Goal: Task Accomplishment & Management: Manage account settings

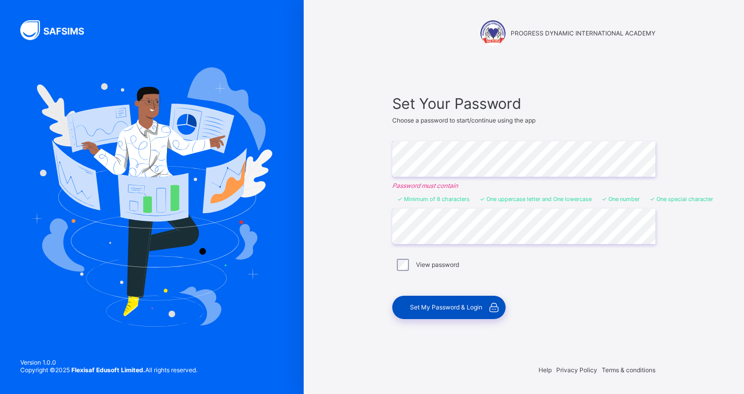
click at [444, 307] on span "Set My Password & Login" at bounding box center [446, 307] width 72 height 8
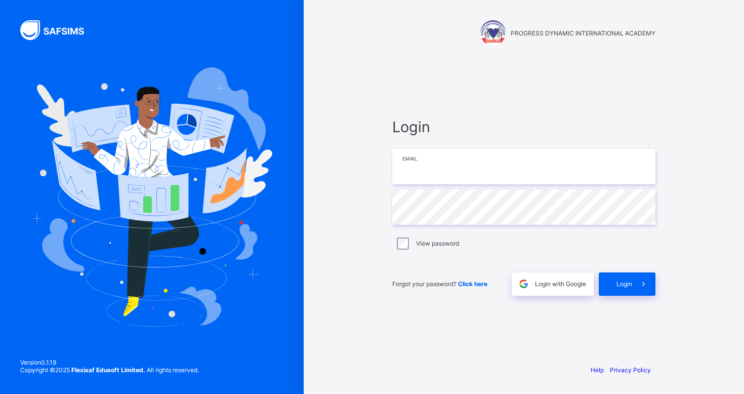
click at [434, 169] on input "email" at bounding box center [523, 166] width 263 height 35
type input "**********"
click at [629, 285] on span "Login" at bounding box center [625, 284] width 16 height 8
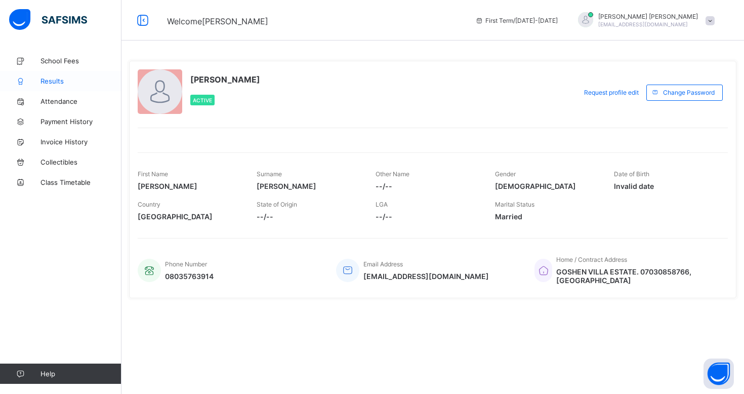
click at [52, 80] on span "Results" at bounding box center [81, 81] width 81 height 8
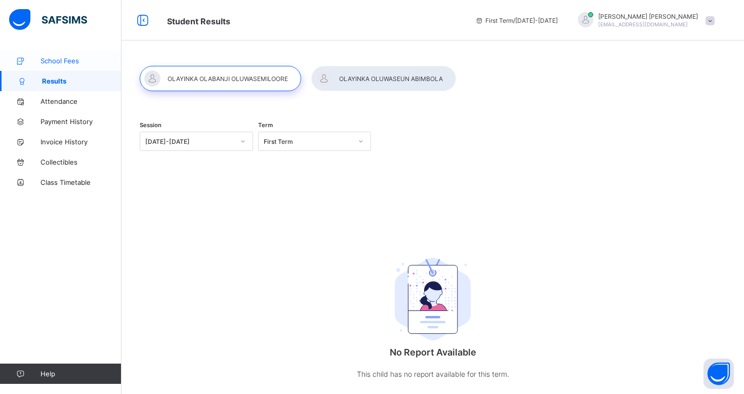
click at [68, 60] on span "School Fees" at bounding box center [81, 61] width 81 height 8
